Goal: Task Accomplishment & Management: Check status

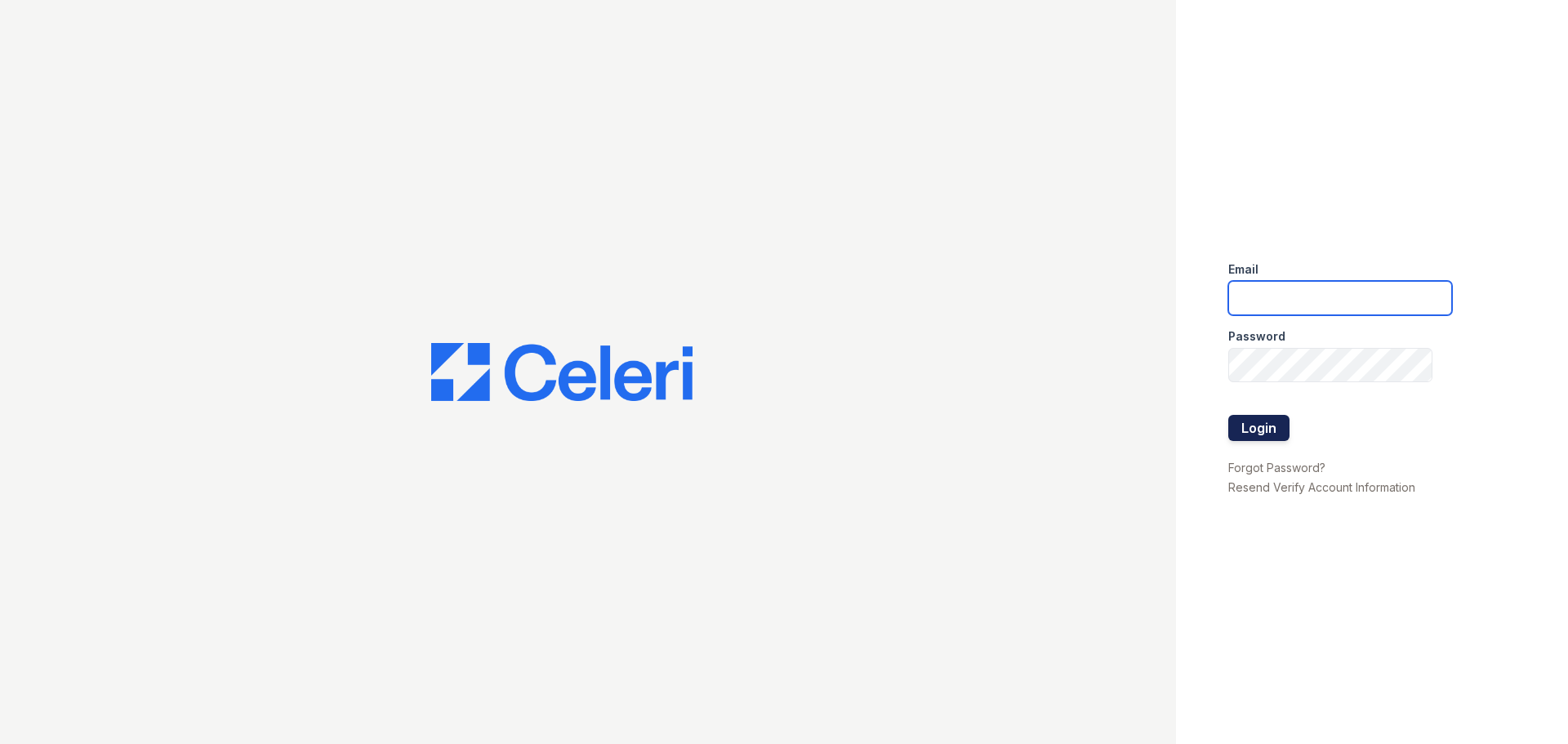
type input "mason.pm@cafmanagement.com"
click at [1251, 418] on button "Login" at bounding box center [1259, 427] width 61 height 26
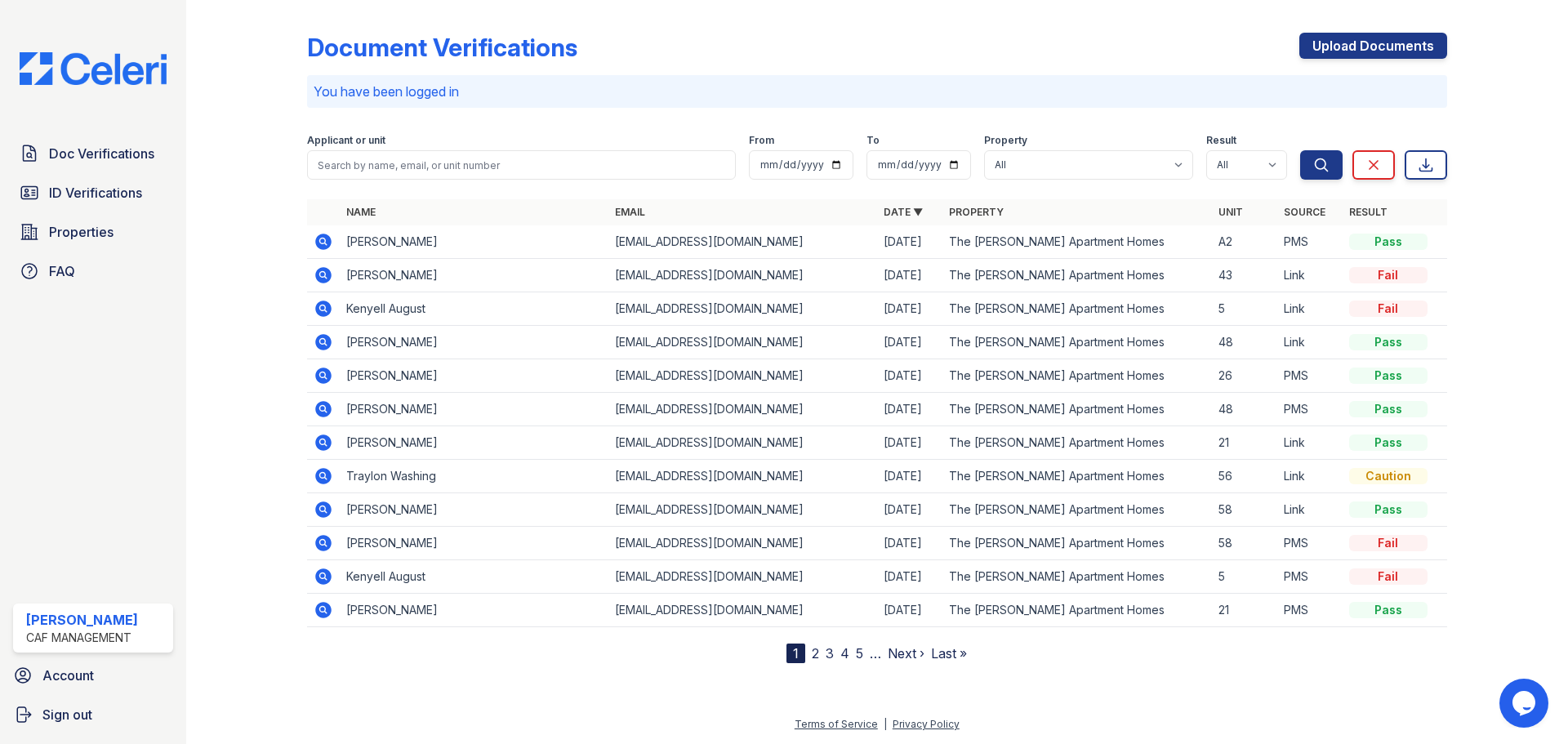
click at [324, 576] on icon at bounding box center [322, 575] width 4 height 4
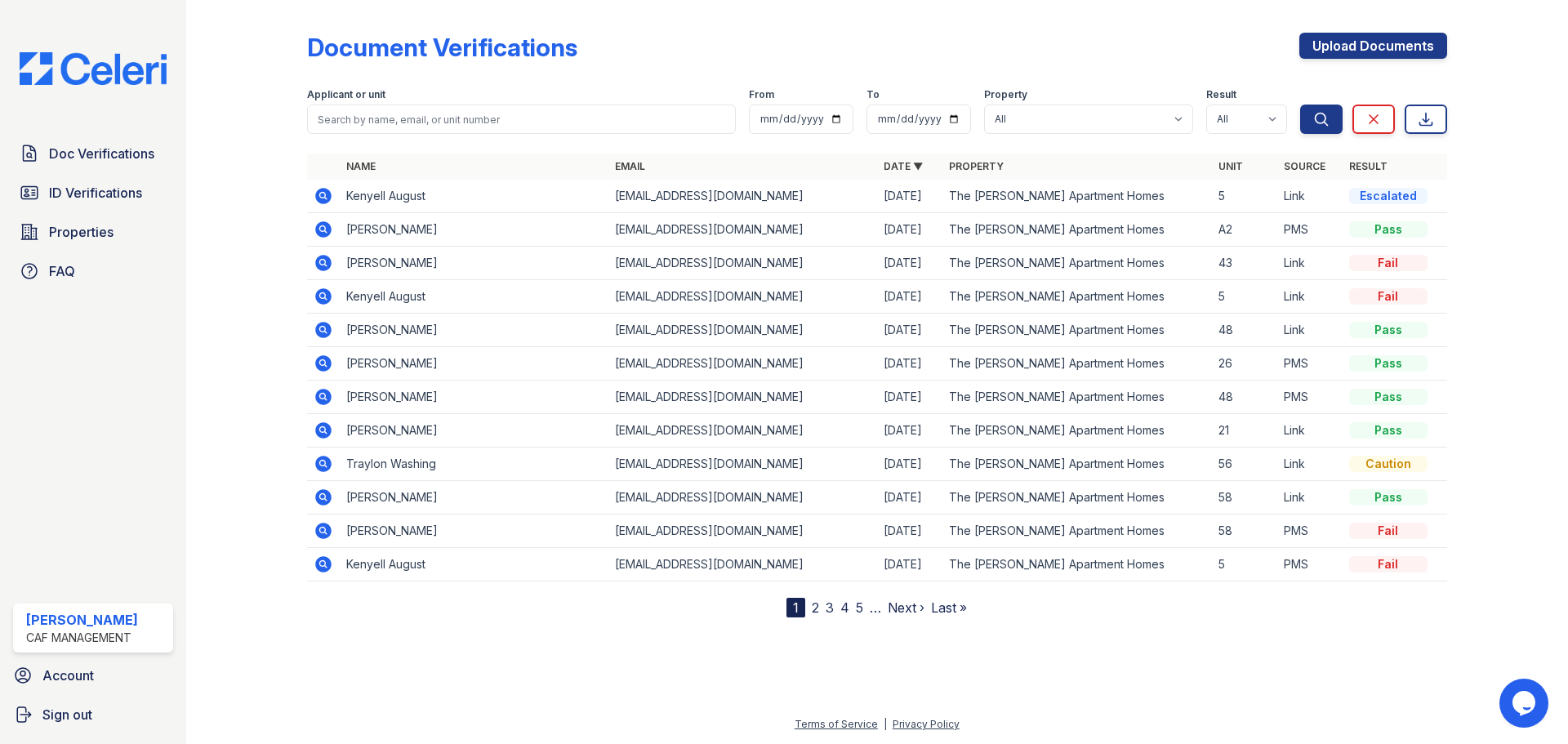
click at [327, 194] on icon at bounding box center [323, 195] width 16 height 16
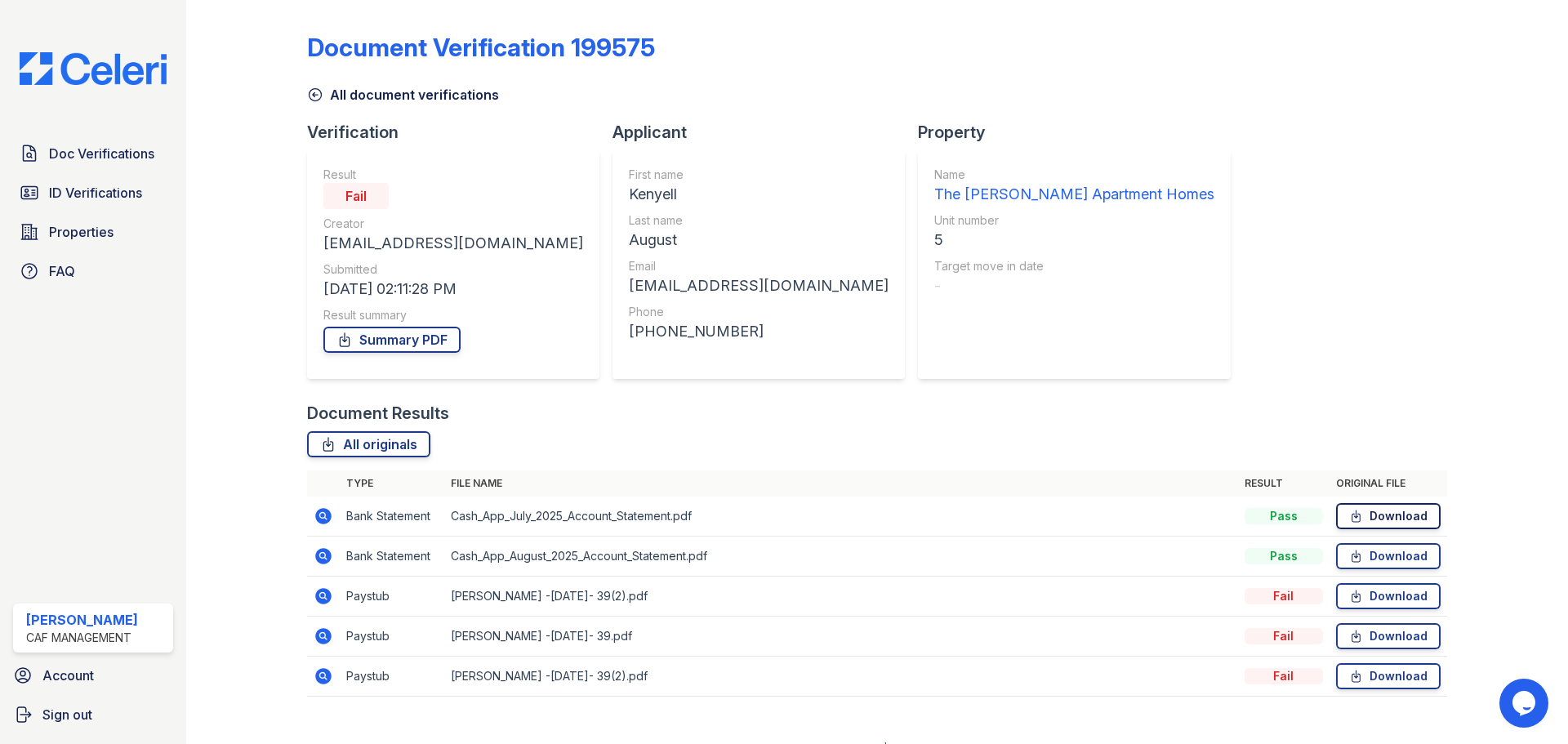
click at [1354, 519] on icon at bounding box center [1356, 515] width 14 height 16
click at [1355, 550] on link "Download" at bounding box center [1388, 556] width 104 height 26
click at [1393, 515] on link "Download" at bounding box center [1388, 515] width 104 height 26
